Goal: Transaction & Acquisition: Register for event/course

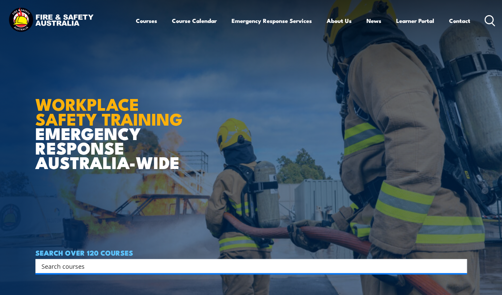
click at [185, 270] on input "Search input" at bounding box center [246, 266] width 411 height 10
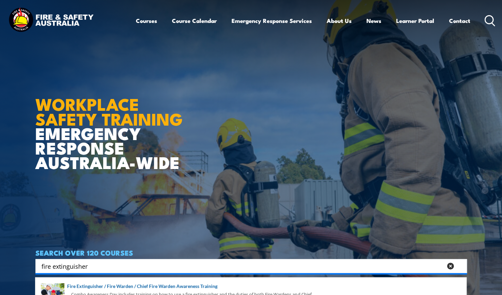
type input "fire extinguisher"
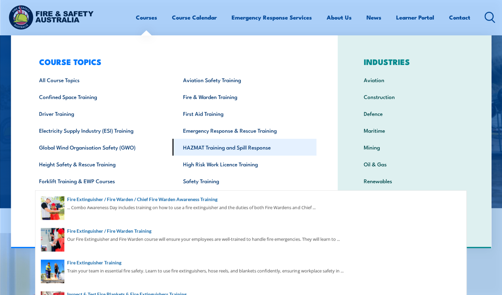
scroll to position [90, 0]
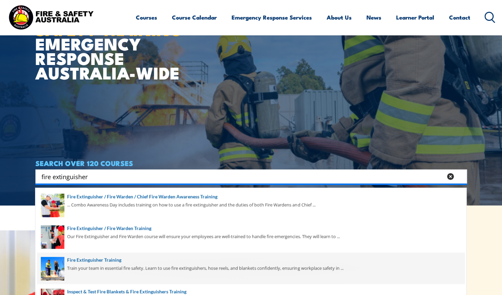
click at [130, 261] on span at bounding box center [251, 269] width 428 height 32
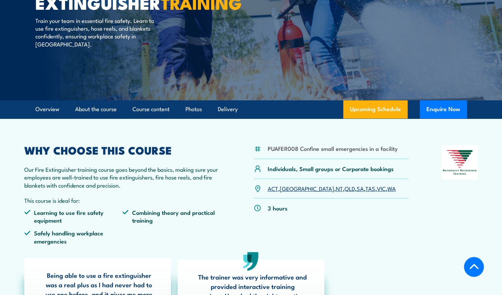
scroll to position [92, 0]
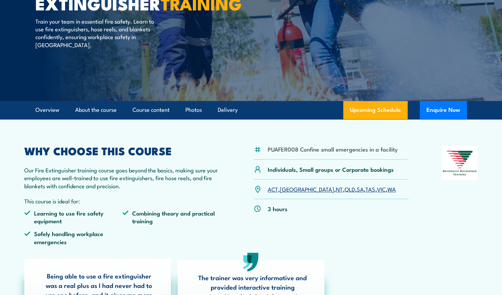
click at [286, 189] on link "NSW" at bounding box center [307, 189] width 54 height 8
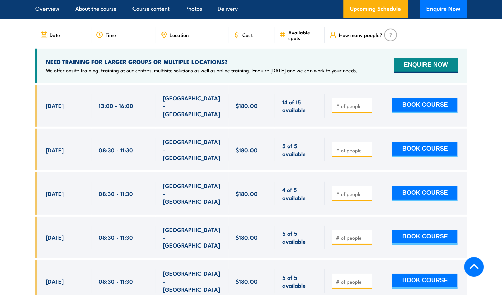
scroll to position [1161, 0]
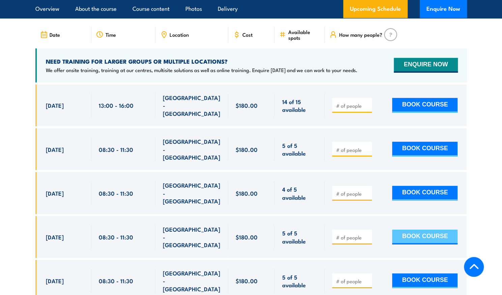
click at [410, 230] on button "BOOK COURSE" at bounding box center [424, 237] width 65 height 15
type input "1"
click at [368, 234] on input "1" at bounding box center [353, 237] width 34 height 7
type input "1"
click at [437, 230] on button "BOOK COURSE" at bounding box center [424, 237] width 65 height 15
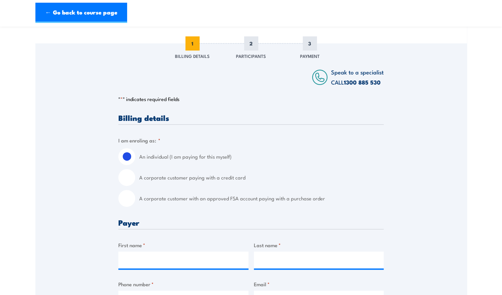
scroll to position [78, 0]
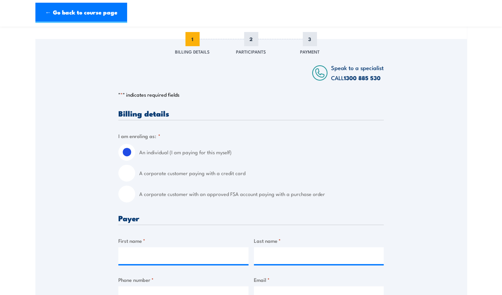
click at [127, 195] on input "A corporate customer with an approved FSA account paying with a purchase order" at bounding box center [126, 194] width 17 height 17
radio input "true"
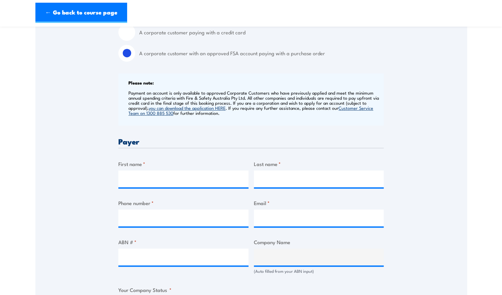
scroll to position [220, 0]
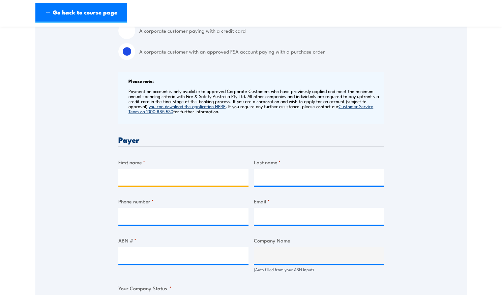
click at [175, 178] on input "First name *" at bounding box center [183, 177] width 130 height 17
type input "Pem Tshering"
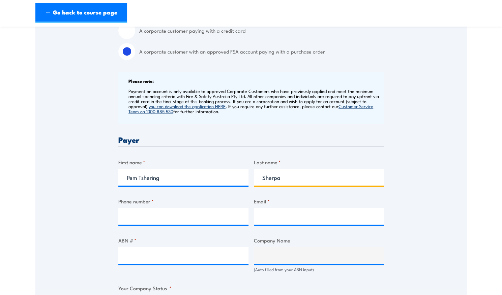
type input "Sherpa"
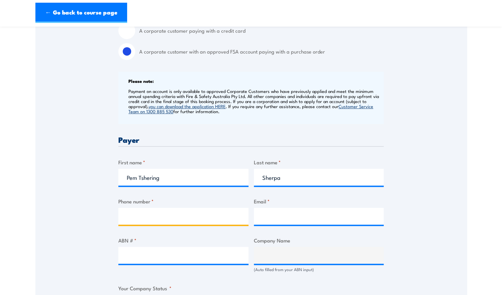
click at [165, 219] on input "Phone number *" at bounding box center [183, 216] width 130 height 17
type input "0452141700"
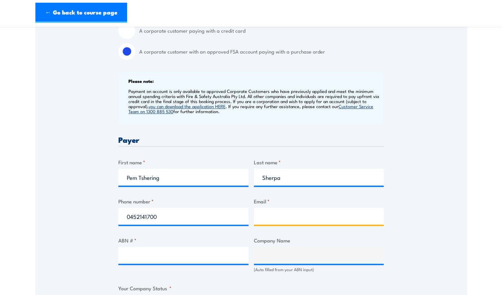
click at [270, 220] on input "Email *" at bounding box center [319, 216] width 130 height 17
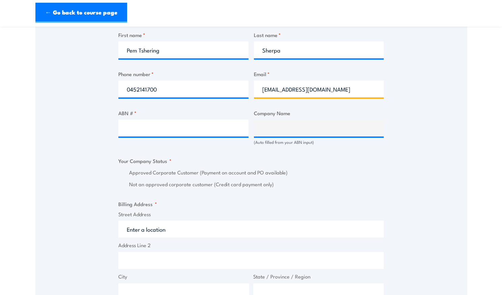
scroll to position [348, 0]
type input "p"
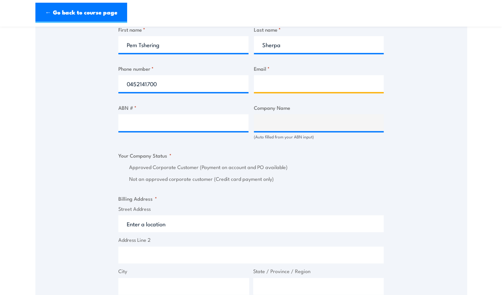
scroll to position [353, 0]
type input "accounts@grilld.com.au"
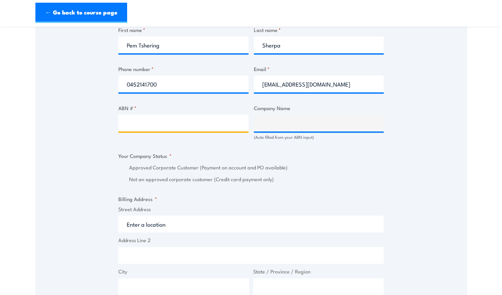
click at [155, 127] on input "ABN # *" at bounding box center [183, 123] width 130 height 17
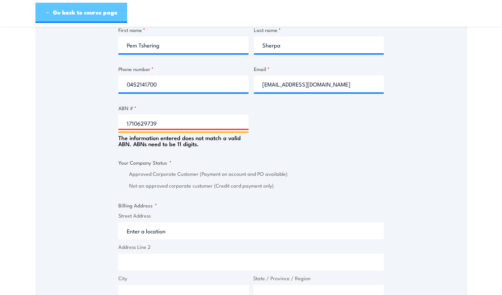
type input "17106297394"
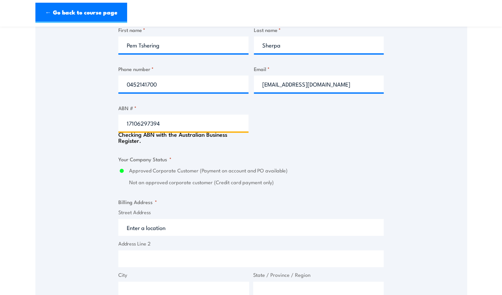
type input "GRILL'D PTY LTD"
radio input "true"
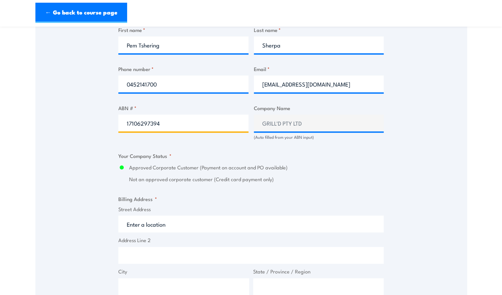
type input "17106297394"
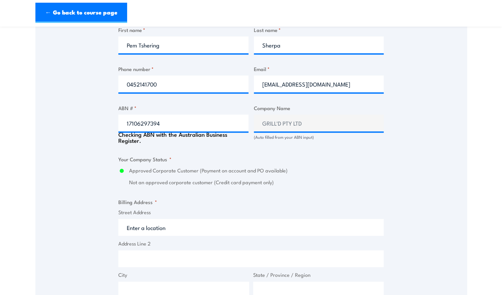
click at [343, 145] on div "Billing details I am enroling as: * An individual (I am paying for this myself)…" at bounding box center [250, 171] width 265 height 674
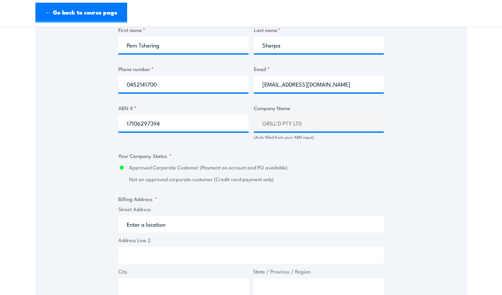
click at [162, 227] on input "Street Address" at bounding box center [250, 224] width 265 height 17
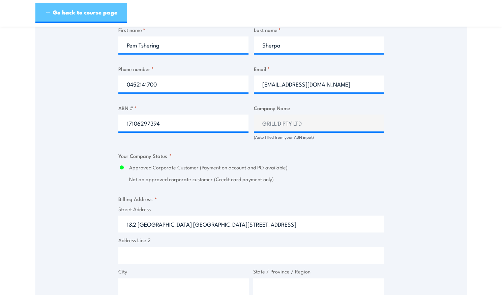
type input "1&2 south building 8 658 Church St"
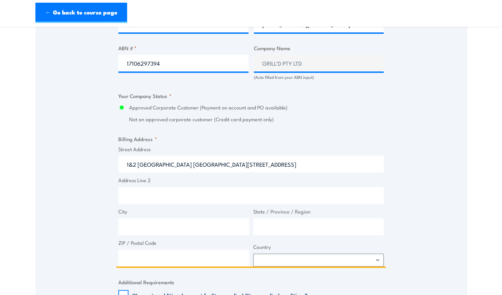
scroll to position [418, 0]
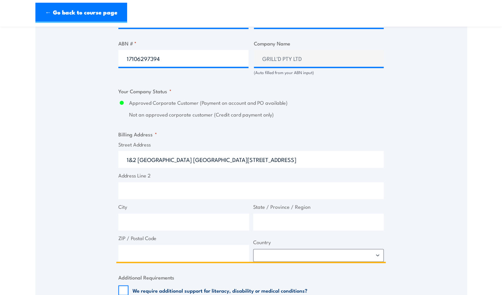
click at [158, 224] on input "City" at bounding box center [183, 222] width 131 height 17
type input "Richmond"
click at [305, 226] on input "State / Province / Region" at bounding box center [318, 222] width 131 height 17
type input "V"
type input "C"
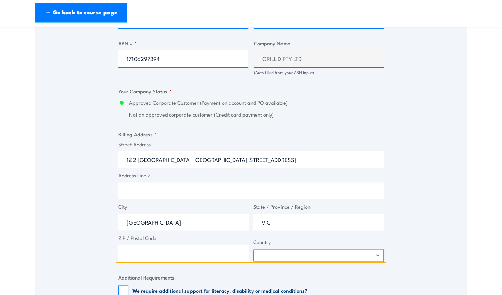
type input "VIC"
click at [144, 251] on input "ZIP / Postal Code" at bounding box center [183, 253] width 131 height 17
type input "2"
type input "3121"
click at [304, 255] on select "Afghanistan Albania Algeria American Samoa Andorra Angola Anguilla Antarctica A…" at bounding box center [318, 255] width 131 height 13
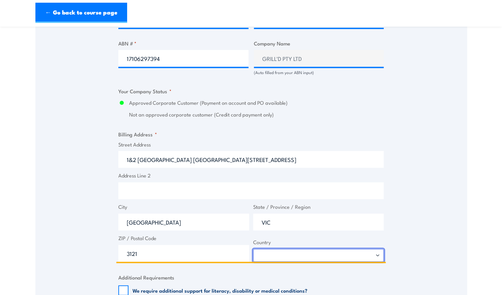
select select "Australia"
click at [253, 249] on select "Afghanistan Albania Algeria American Samoa Andorra Angola Anguilla Antarctica A…" at bounding box center [318, 255] width 131 height 13
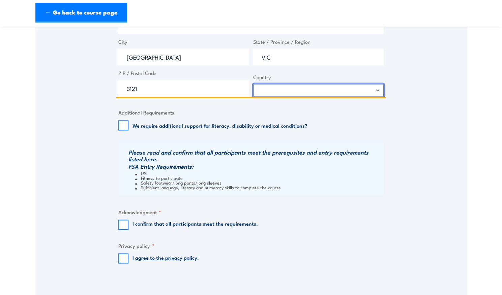
scroll to position [591, 0]
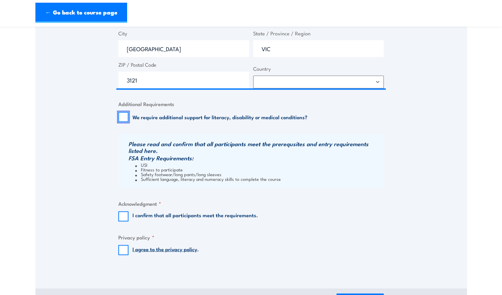
click at [121, 112] on input "We require additional support for literacy, disability or medical conditions?" at bounding box center [123, 117] width 10 height 10
checkbox input "true"
click at [121, 212] on input "I confirm that all participants meet the requirements." at bounding box center [123, 216] width 10 height 10
checkbox input "true"
click at [122, 120] on input "We require additional support for literacy, disability or medical conditions?" at bounding box center [123, 117] width 10 height 10
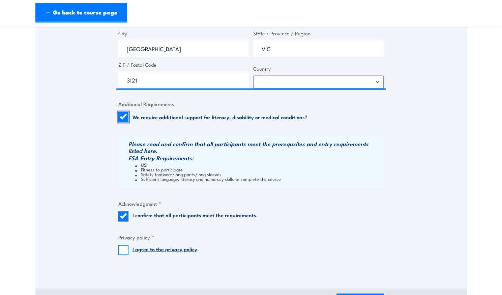
checkbox input "false"
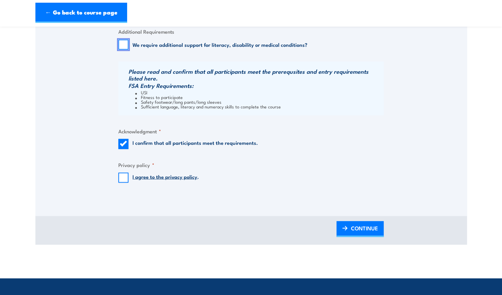
scroll to position [664, 0]
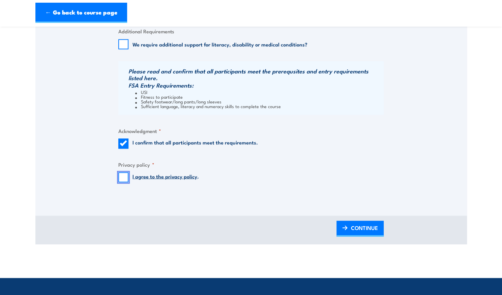
click at [122, 176] on input "I agree to the privacy policy ." at bounding box center [123, 177] width 10 height 10
checkbox input "true"
click at [356, 224] on span "CONTINUE" at bounding box center [364, 228] width 27 height 18
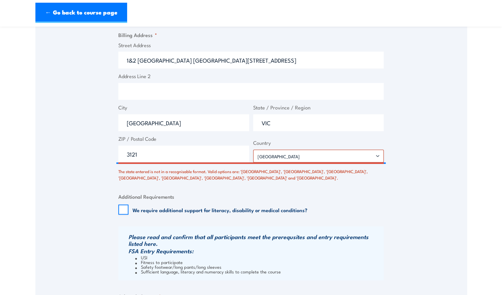
scroll to position [552, 0]
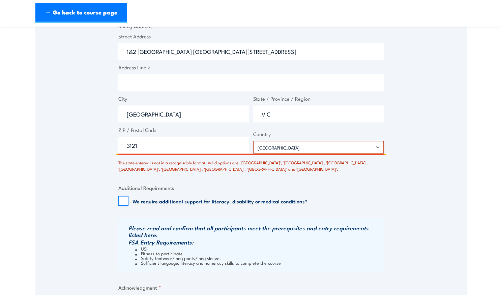
click at [287, 112] on input "VIC" at bounding box center [318, 114] width 131 height 17
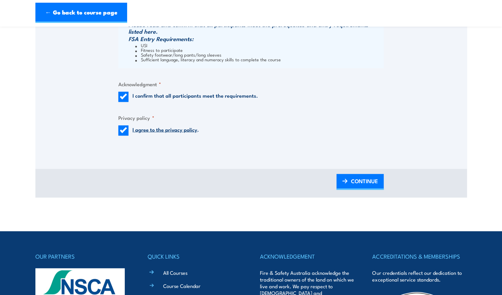
scroll to position [758, 0]
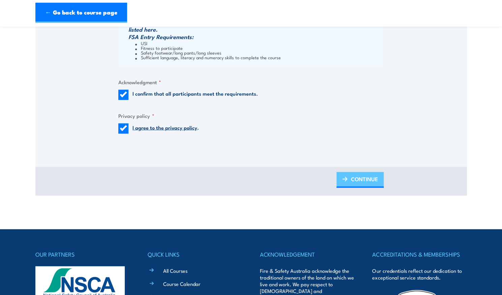
type input "Victoria"
click at [353, 176] on span "CONTINUE" at bounding box center [364, 179] width 27 height 18
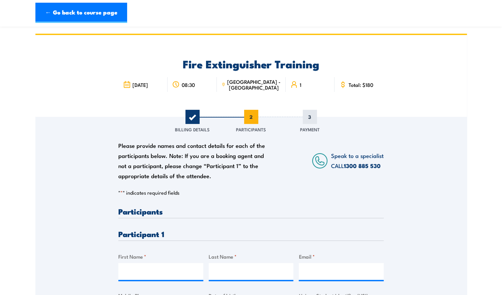
scroll to position [90, 0]
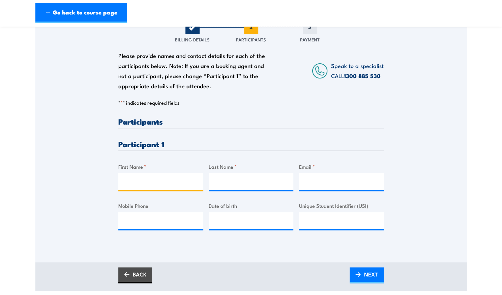
click at [149, 179] on input "First Name *" at bounding box center [160, 181] width 85 height 17
type input "Pem Tshering"
click at [227, 185] on input "Last Name *" at bounding box center [251, 181] width 85 height 17
type input "Sherpa"
click at [311, 190] on div at bounding box center [341, 181] width 85 height 17
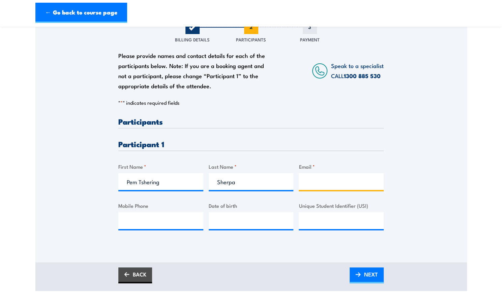
click at [306, 184] on input "Email *" at bounding box center [341, 181] width 85 height 17
type input "pemggic3@outlook.com"
click at [372, 267] on span "NEXT" at bounding box center [371, 275] width 14 height 18
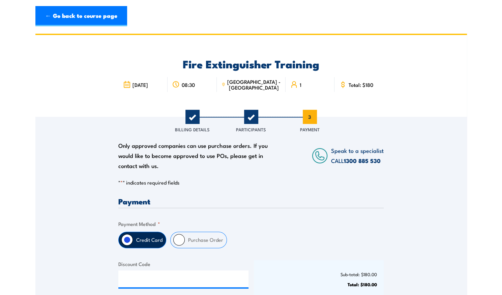
click at [380, 201] on h3 "Payment" at bounding box center [250, 202] width 265 height 8
click at [179, 240] on input "Purchase Order" at bounding box center [178, 239] width 11 height 11
radio input "true"
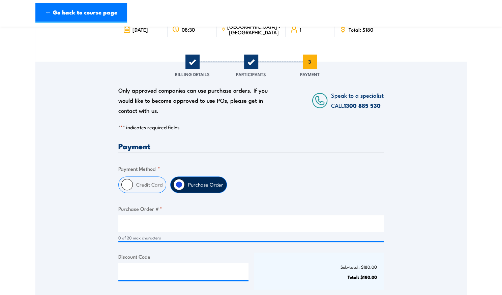
scroll to position [62, 0]
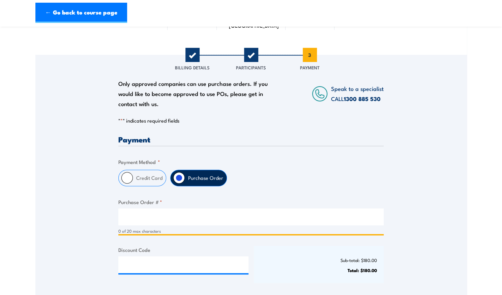
click at [172, 218] on input "Purchase Order # *" at bounding box center [250, 217] width 265 height 17
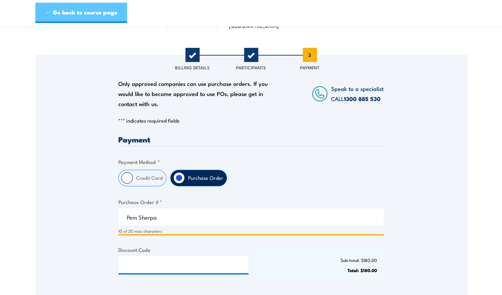
type input "Pem Sherpa"
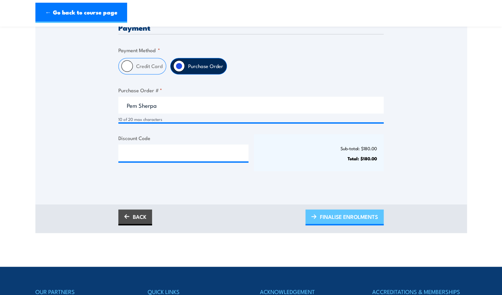
click at [343, 215] on span "FINALISE ENROLMENTS" at bounding box center [349, 217] width 58 height 18
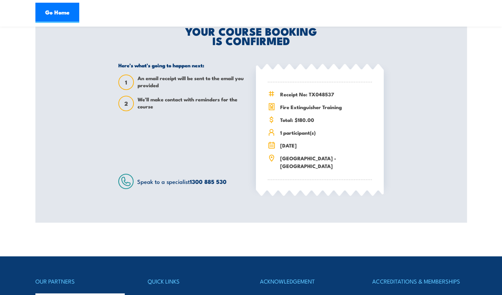
scroll to position [158, 0]
